Goal: Information Seeking & Learning: Understand process/instructions

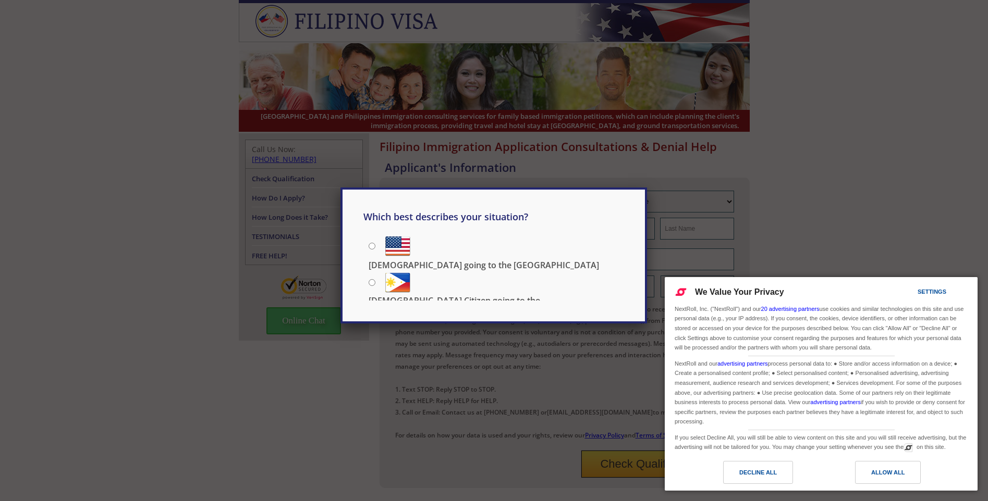
click at [955, 188] on div "Which best describes your situation? [DEMOGRAPHIC_DATA] going to the [GEOGRAPHI…" at bounding box center [494, 250] width 988 height 501
click at [373, 243] on input "[DEMOGRAPHIC_DATA] going to the [GEOGRAPHIC_DATA]" at bounding box center [372, 246] width 7 height 7
radio input "true"
